Goal: Task Accomplishment & Management: Manage account settings

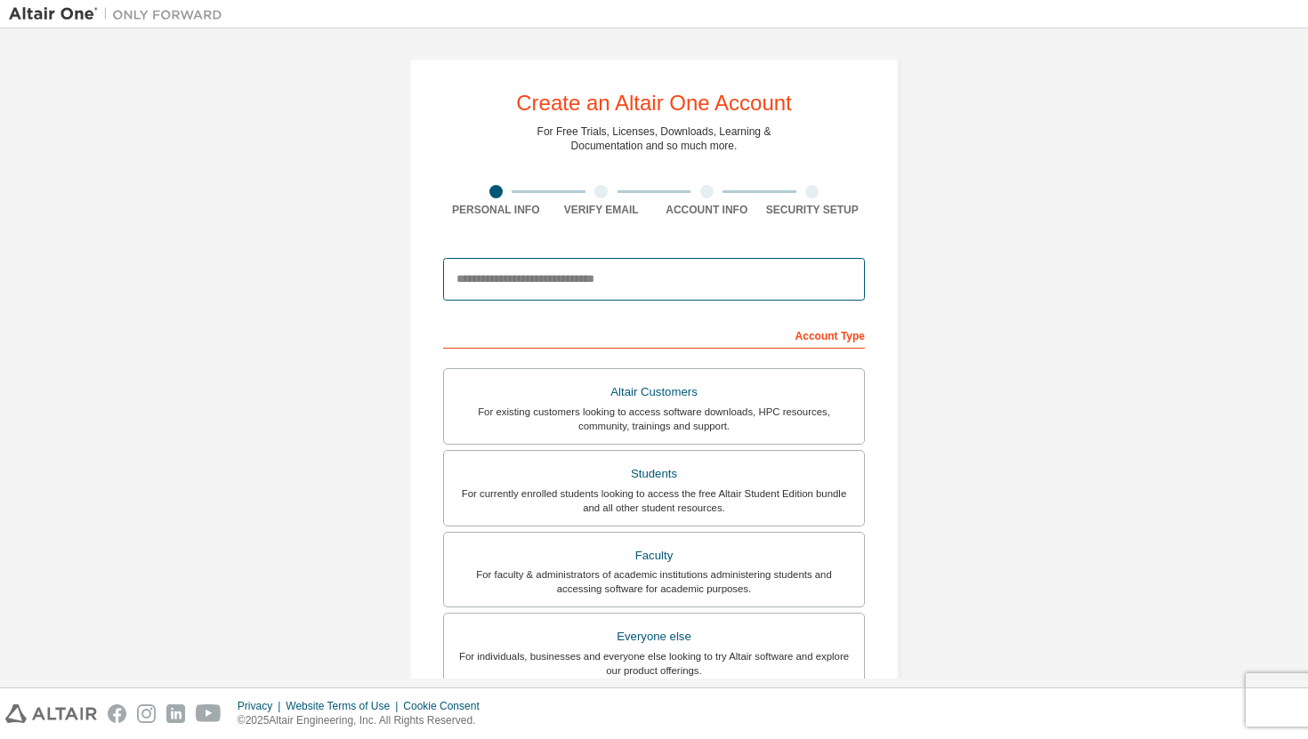
click at [582, 284] on input "email" at bounding box center [654, 279] width 422 height 43
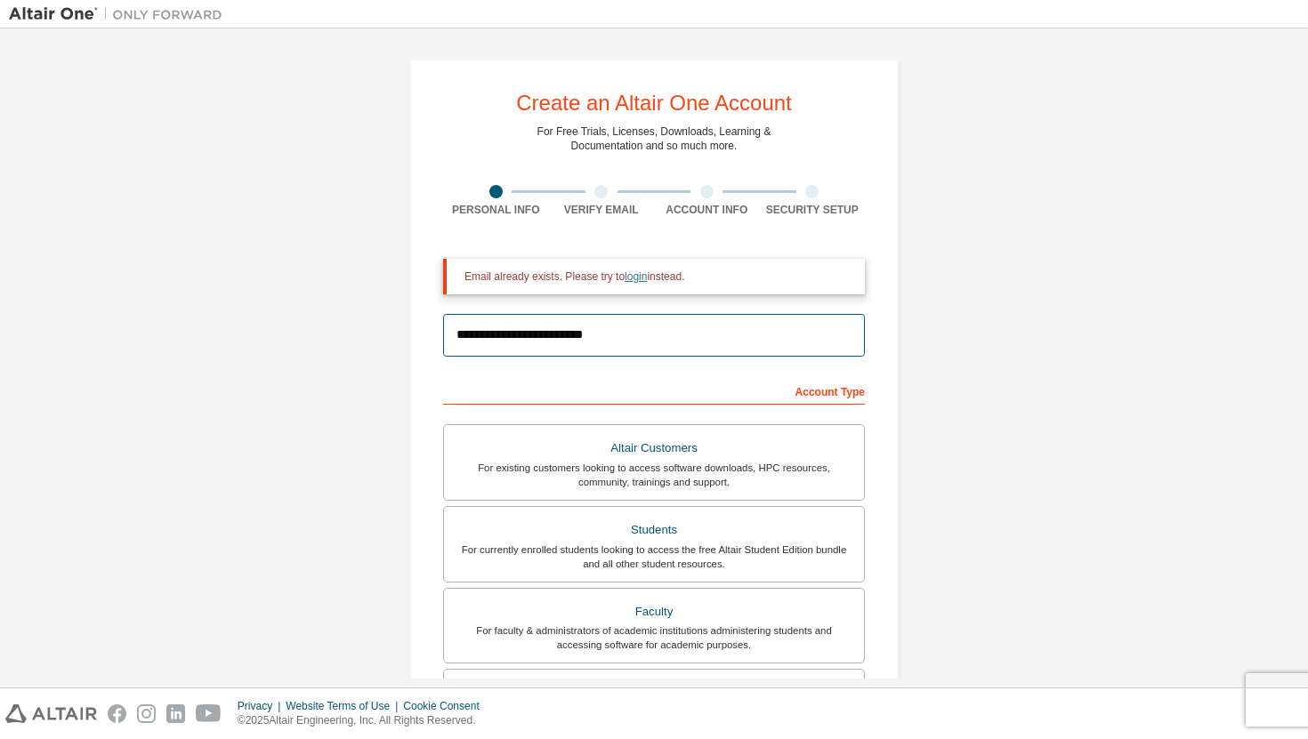
type input "**********"
click at [642, 280] on link "login" at bounding box center [635, 276] width 22 height 12
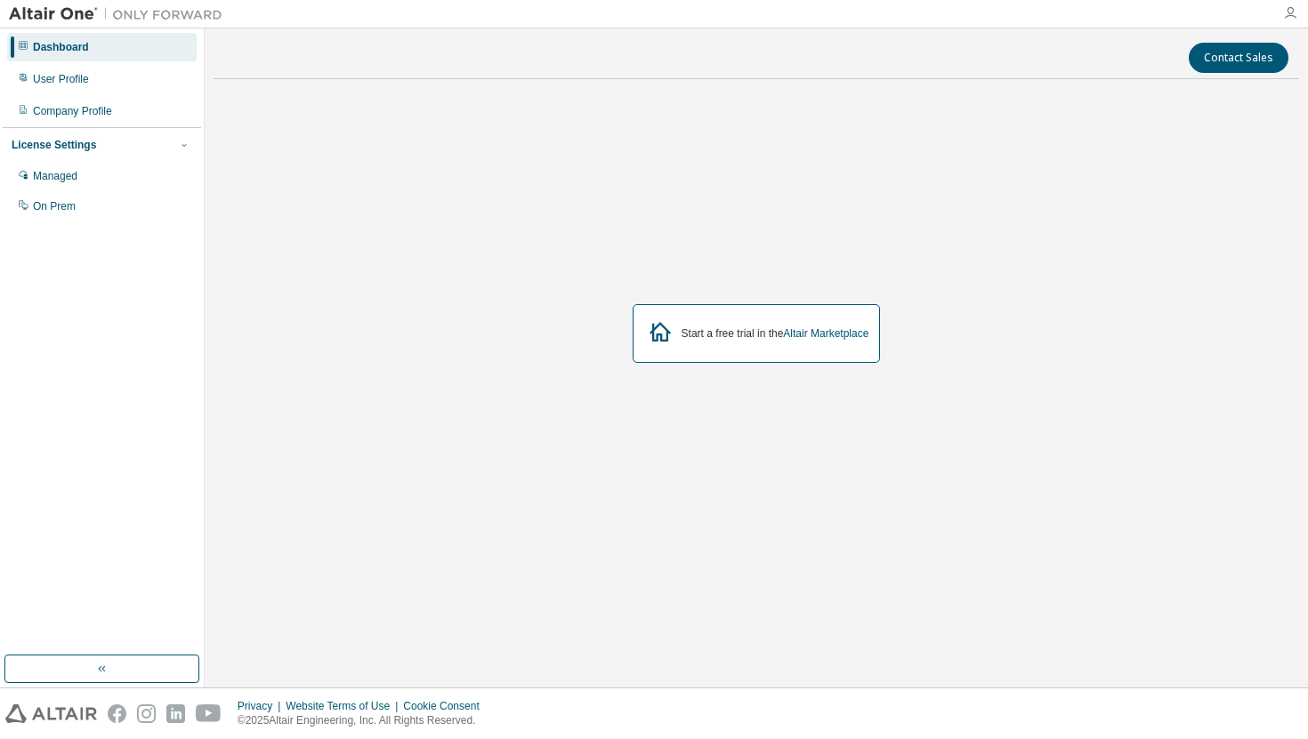
click at [1288, 17] on icon "button" at bounding box center [1290, 13] width 14 height 14
